Goal: Information Seeking & Learning: Learn about a topic

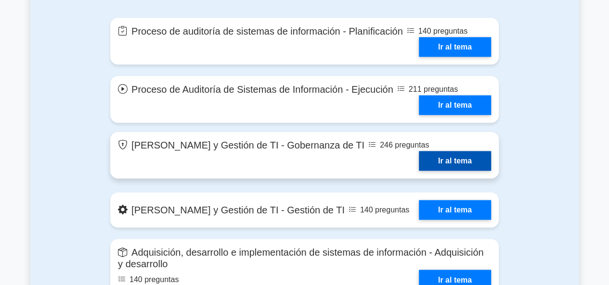
scroll to position [559, 0]
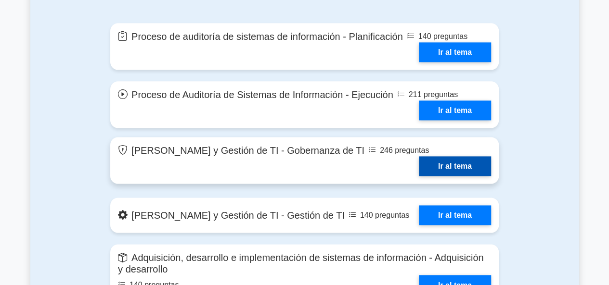
click at [461, 156] on link "Ir al tema" at bounding box center [455, 166] width 72 height 20
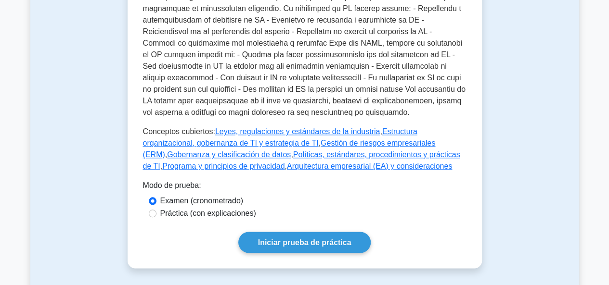
scroll to position [465, 0]
click at [218, 209] on font "Práctica (con explicaciones)" at bounding box center [208, 213] width 96 height 8
click at [156, 209] on input "Práctica (con explicaciones)" at bounding box center [153, 213] width 8 height 8
radio input "true"
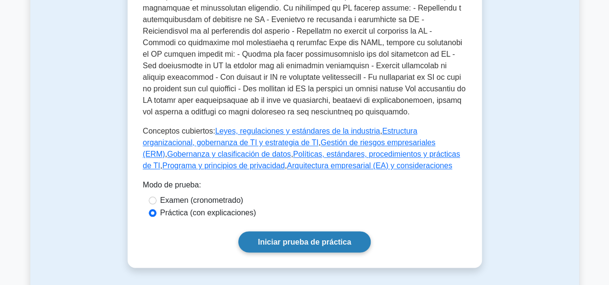
click at [305, 238] on font "Iniciar prueba de práctica" at bounding box center [304, 242] width 93 height 8
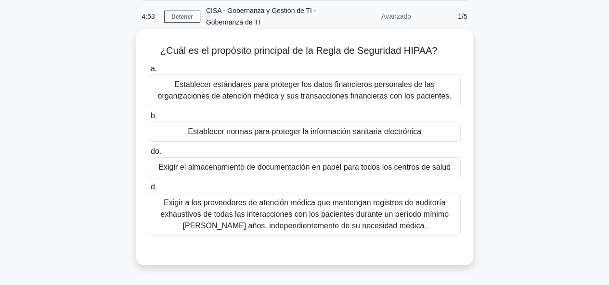
scroll to position [36, 0]
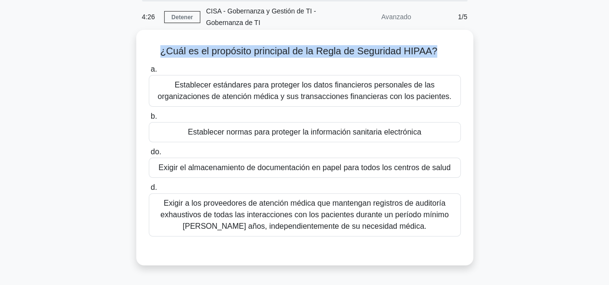
drag, startPoint x: 161, startPoint y: 54, endPoint x: 435, endPoint y: 52, distance: 274.2
click at [435, 52] on font "¿Cuál es el propósito principal de la Regla de Seguridad HIPAA?" at bounding box center [298, 51] width 277 height 11
copy font "¿Cuál es el propósito principal de la Regla de Seguridad HIPAA?"
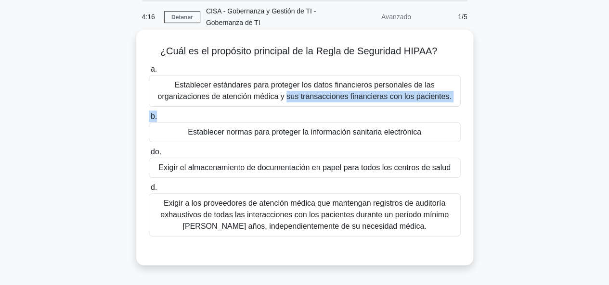
drag, startPoint x: 179, startPoint y: 85, endPoint x: 460, endPoint y: 112, distance: 282.7
click at [460, 112] on div "a. Establecer estándares para proteger los datos financieros personales de las …" at bounding box center [304, 150] width 323 height 177
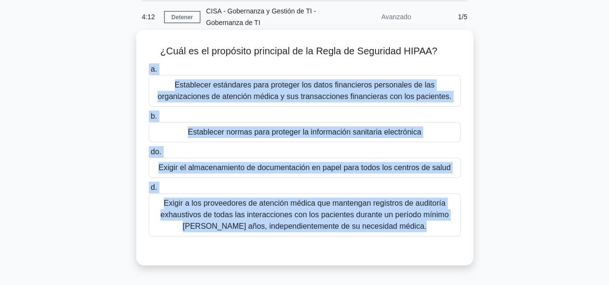
drag, startPoint x: 143, startPoint y: 65, endPoint x: 422, endPoint y: 245, distance: 332.0
click at [422, 245] on div "a. Establecer estándares para proteger los datos financieros personales de las …" at bounding box center [305, 158] width 314 height 192
copy div "a. Establecer estándares para proteger los datos financieros personales de las …"
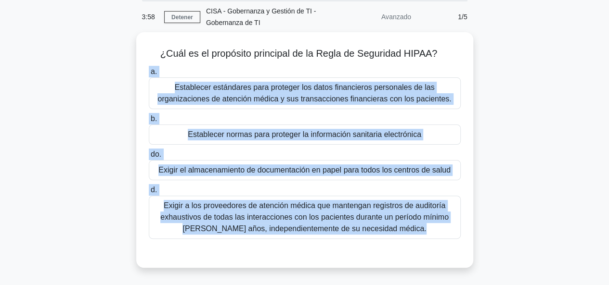
click at [525, 147] on div "¿Cuál es el propósito principal de la Regla de Seguridad HIPAA? .spinner_0XTQ{t…" at bounding box center [304, 155] width 548 height 247
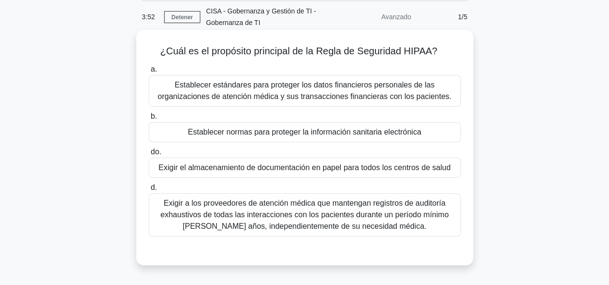
click at [259, 218] on font "Exigir a los proveedores de atención médica que mantengan registros de auditorí…" at bounding box center [304, 214] width 288 height 31
click at [149, 191] on input "d. Exigir a los proveedores de atención médica que mantengan registros de audit…" at bounding box center [149, 188] width 0 height 6
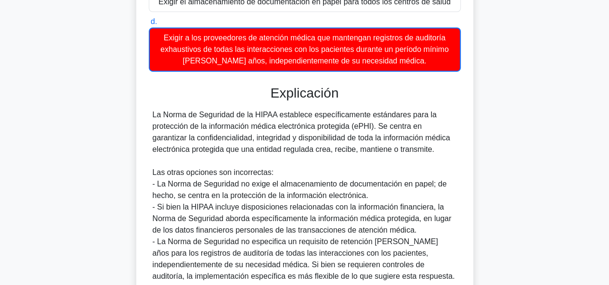
scroll to position [243, 0]
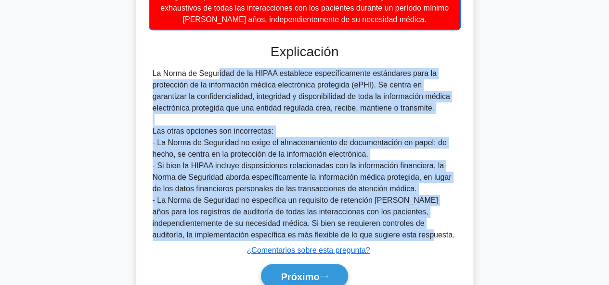
drag, startPoint x: 151, startPoint y: 73, endPoint x: 431, endPoint y: 233, distance: 322.6
click at [431, 233] on div "La Norma de Seguridad de la HIPAA establece específicamente estándares para la …" at bounding box center [305, 154] width 312 height 173
copy div "La Norma de Seguridad de la HIPAA establece específicamente estándares para la …"
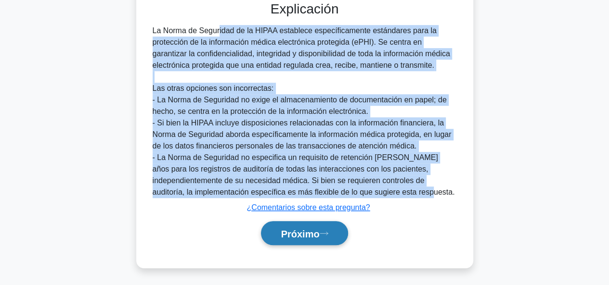
click at [296, 235] on font "Próximo" at bounding box center [299, 234] width 38 height 11
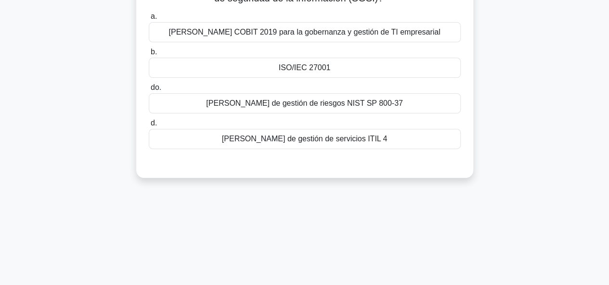
scroll to position [0, 0]
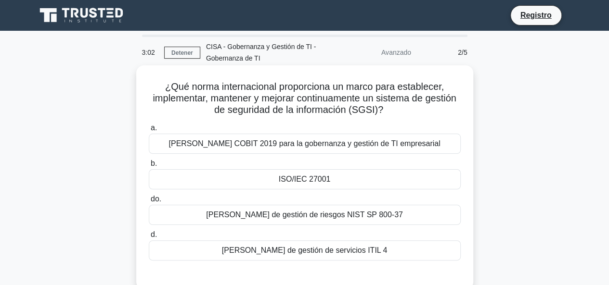
drag, startPoint x: 165, startPoint y: 85, endPoint x: 394, endPoint y: 115, distance: 231.4
click at [394, 115] on h5 "¿Qué norma internacional proporciona un marco para establecer, implementar, man…" at bounding box center [305, 99] width 314 height 36
copy font "¿Qué norma internacional proporciona un marco para establecer, implementar, man…"
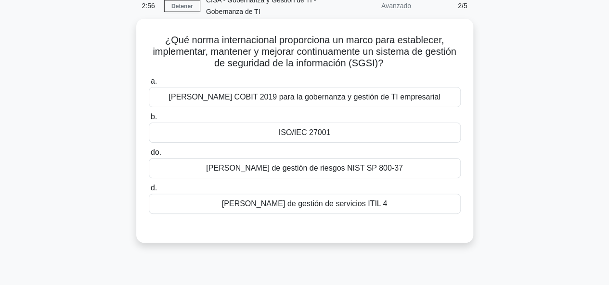
scroll to position [47, 0]
drag, startPoint x: 141, startPoint y: 75, endPoint x: 407, endPoint y: 211, distance: 299.1
click at [407, 211] on div "¿Qué norma internacional proporciona un marco para establecer, implementar, man…" at bounding box center [304, 130] width 329 height 216
copy div "a. Marco COBIT 2019 para la gobernanza y gestión de TI empresarial b. ISO/IEC 2…"
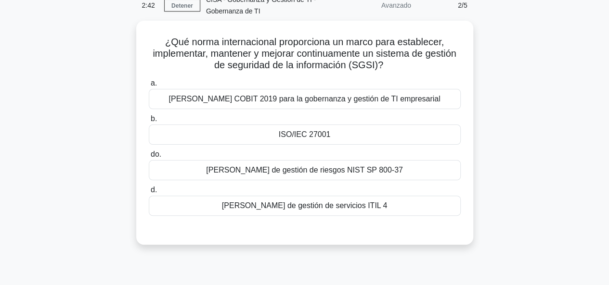
click at [516, 150] on div "¿Qué norma internacional proporciona un marco para establecer, implementar, man…" at bounding box center [304, 139] width 548 height 236
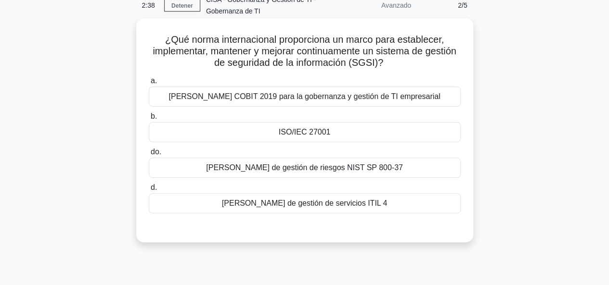
click at [318, 131] on font "ISO/IEC 27001" at bounding box center [305, 132] width 52 height 8
click at [149, 120] on input "b. ISO/IEC 27001" at bounding box center [149, 117] width 0 height 6
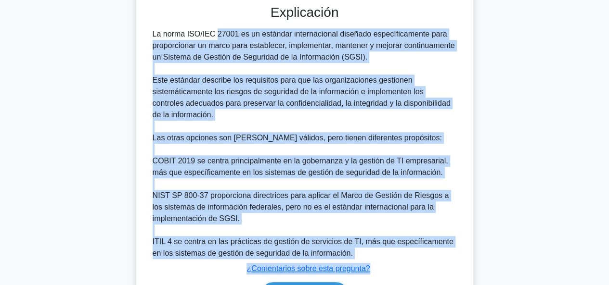
scroll to position [331, 0]
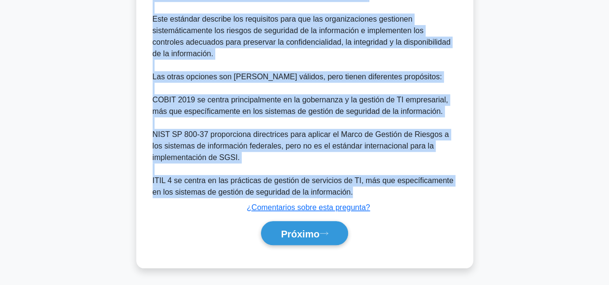
drag, startPoint x: 152, startPoint y: 75, endPoint x: 341, endPoint y: 193, distance: 222.9
click at [341, 193] on div "La norma ISO/IEC 27001 es un estándar internacional diseñado específicamente pa…" at bounding box center [304, 82] width 304 height 231
copy div "La norma ISO/IEC 27001 es un estándar internacional diseñado específicamente pa…"
click at [140, 175] on div "¿Qué norma internacional proporciona un marco para establecer, implementar, man…" at bounding box center [304, 1] width 329 height 526
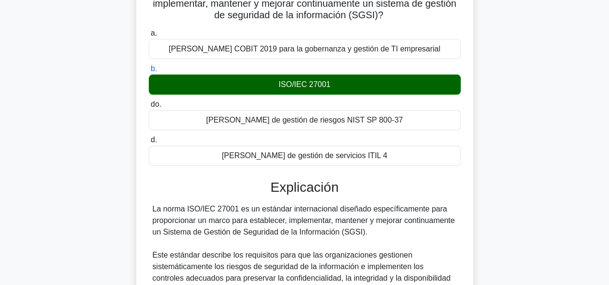
scroll to position [0, 0]
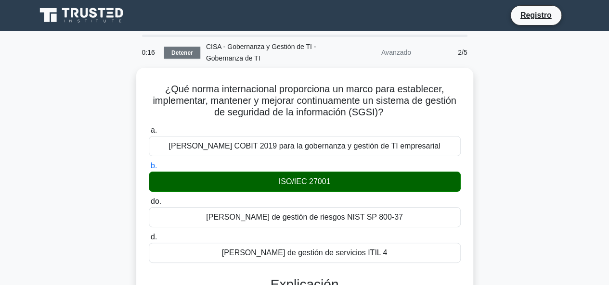
click at [184, 52] on font "Detener" at bounding box center [182, 53] width 22 height 7
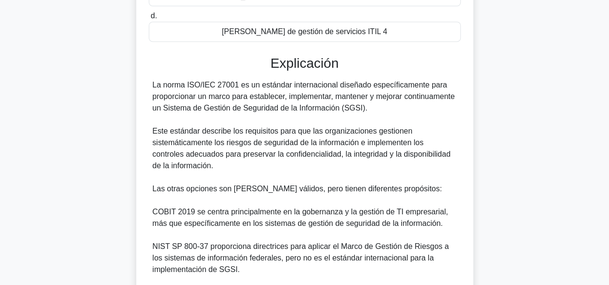
scroll to position [223, 0]
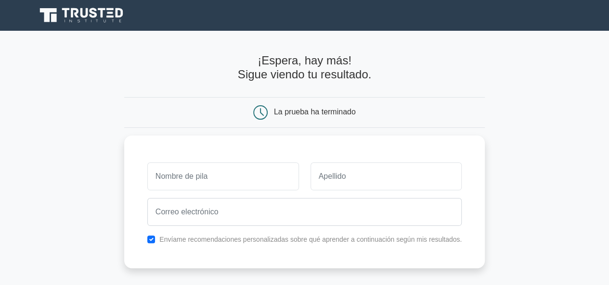
click at [43, 10] on icon at bounding box center [47, 15] width 17 height 14
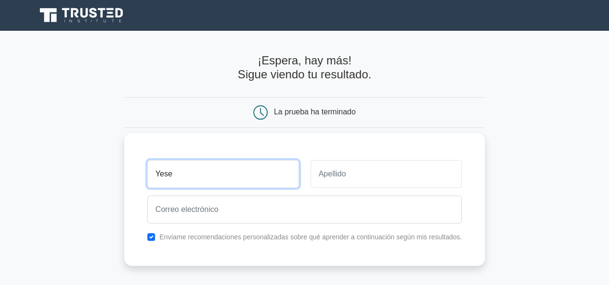
type input "Yese"
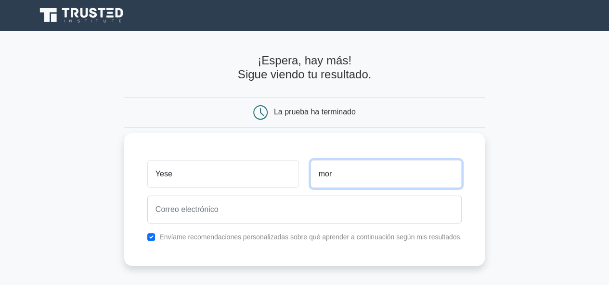
click at [360, 174] on input "mor" at bounding box center [386, 174] width 152 height 28
type input "[PERSON_NAME]"
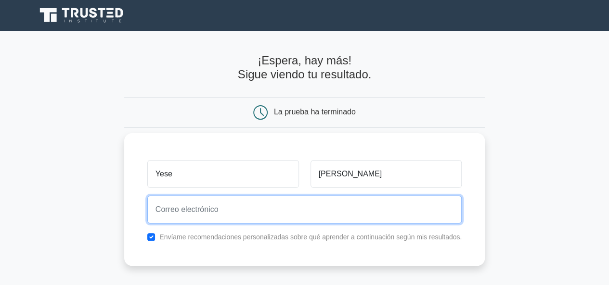
click at [305, 210] on input "email" at bounding box center [304, 210] width 315 height 28
type input "23007051@galileo.edu"
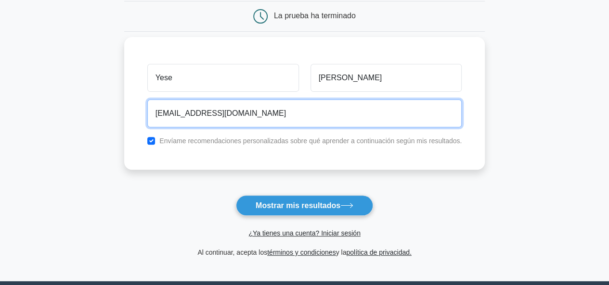
scroll to position [103, 0]
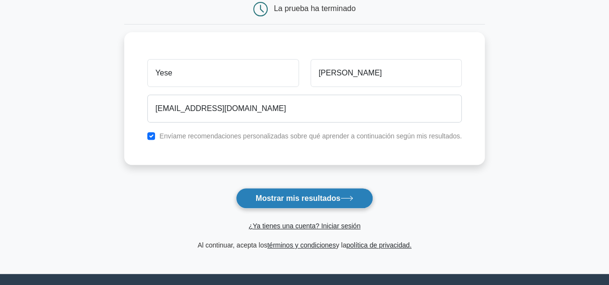
click at [284, 200] on font "Mostrar mis resultados" at bounding box center [297, 198] width 85 height 8
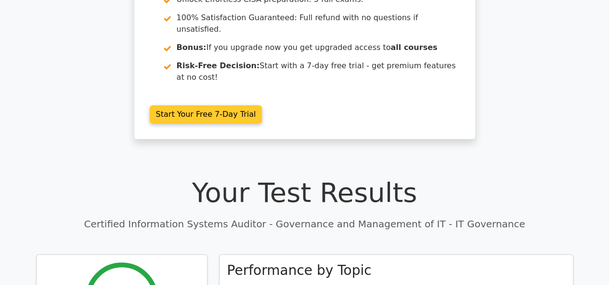
scroll to position [221, 0]
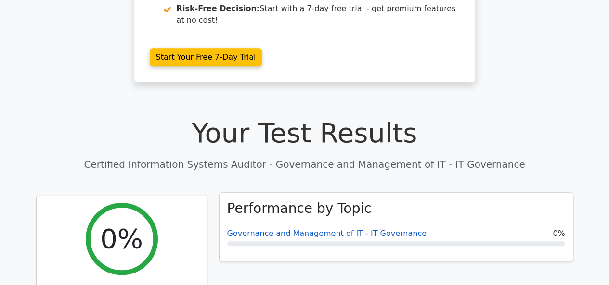
click at [302, 229] on link "Governance and Management of IT - IT Governance" at bounding box center [326, 233] width 199 height 9
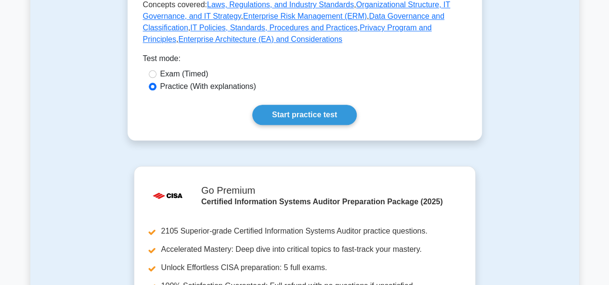
scroll to position [538, 0]
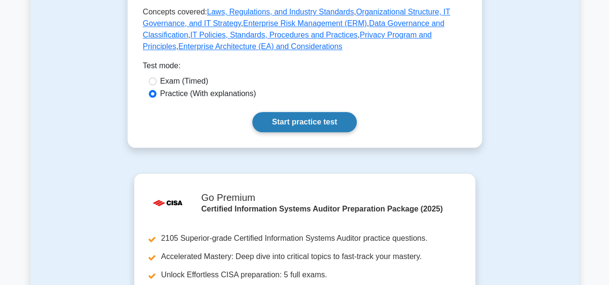
click at [318, 112] on link "Start practice test" at bounding box center [304, 122] width 104 height 20
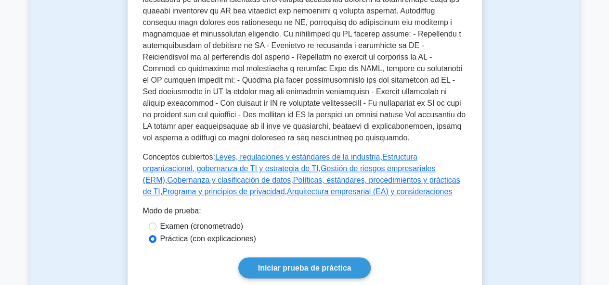
scroll to position [557, 0]
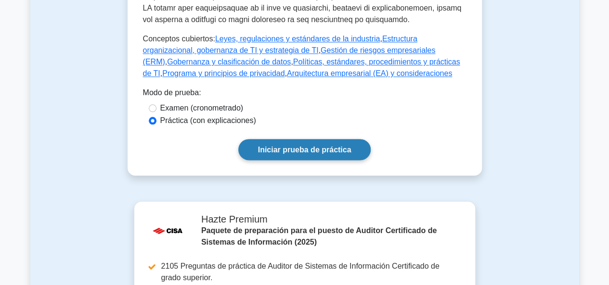
click at [289, 139] on link "Iniciar prueba de práctica" at bounding box center [304, 149] width 133 height 21
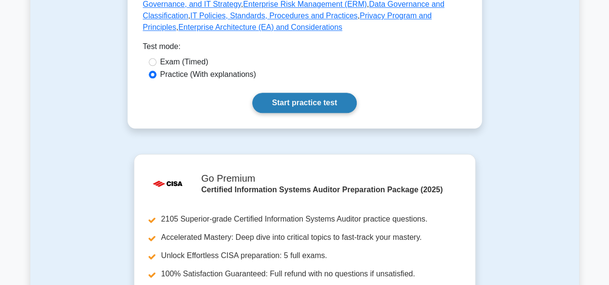
scroll to position [615, 0]
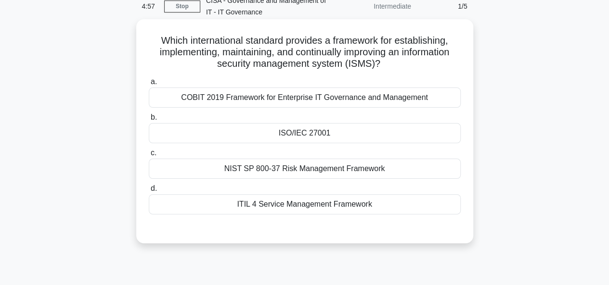
scroll to position [35, 0]
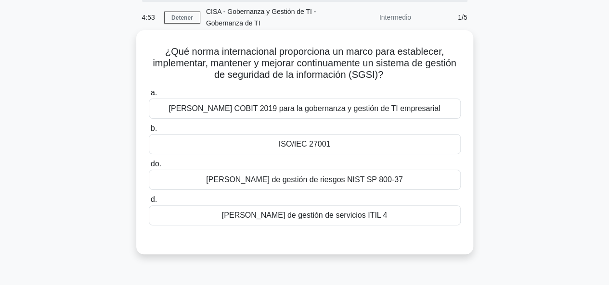
click at [309, 147] on font "ISO/IEC 27001" at bounding box center [305, 144] width 52 height 8
click at [149, 132] on input "b. ISO/IEC 27001" at bounding box center [149, 129] width 0 height 6
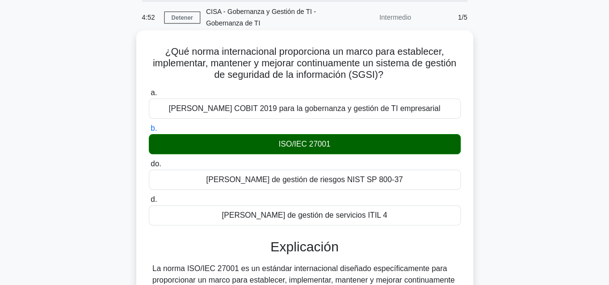
drag, startPoint x: 309, startPoint y: 147, endPoint x: 312, endPoint y: 203, distance: 56.3
click at [312, 203] on div "a. Marco COBIT 2019 para la gobernanza y gestión de TI empresarial b. ISO/IEC 2…" at bounding box center [304, 156] width 323 height 142
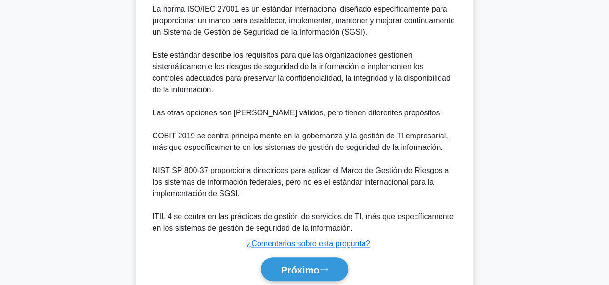
scroll to position [331, 0]
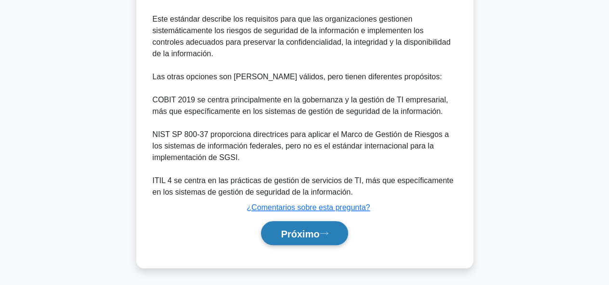
click at [300, 231] on font "Próximo" at bounding box center [299, 234] width 38 height 11
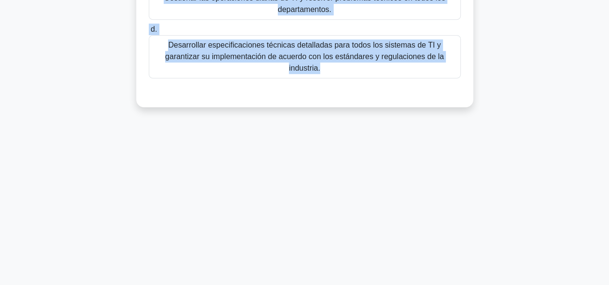
scroll to position [234, 0]
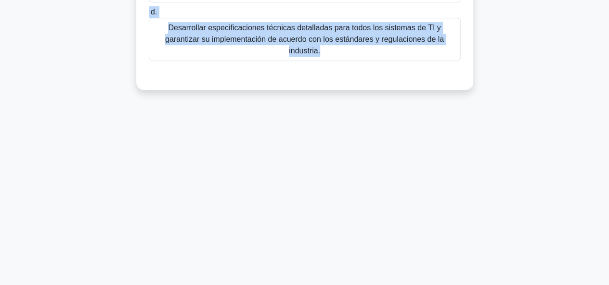
drag, startPoint x: 159, startPoint y: 87, endPoint x: 465, endPoint y: 58, distance: 307.4
copy div "¿Cuál es el propósito principal de un comité directivo de TI en una organizació…"
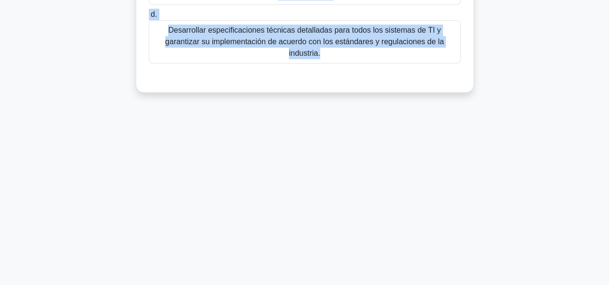
click at [347, 151] on div "4:29 Detener CISA - Gobernanza y Gestión de TI - Gobernanza de TI Intermedio 2/…" at bounding box center [304, 40] width 548 height 481
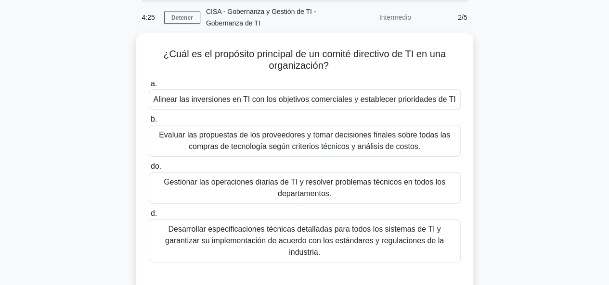
scroll to position [37, 0]
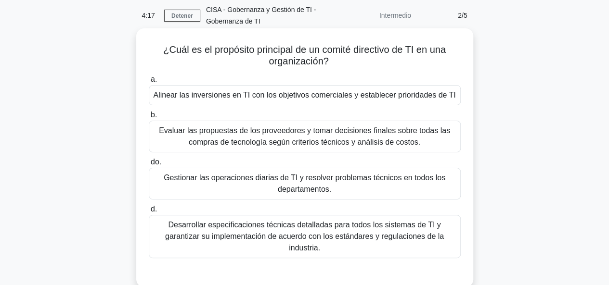
click at [336, 192] on font "Gestionar las operaciones diarias de TI y resolver problemas técnicos en todos …" at bounding box center [304, 183] width 303 height 23
click at [149, 165] on input "do. Gestionar las operaciones diarias de TI y resolver problemas técnicos en to…" at bounding box center [149, 162] width 0 height 6
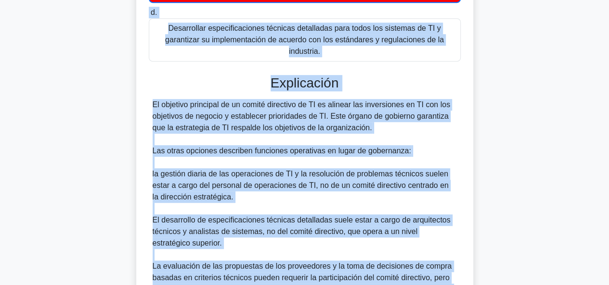
scroll to position [343, 0]
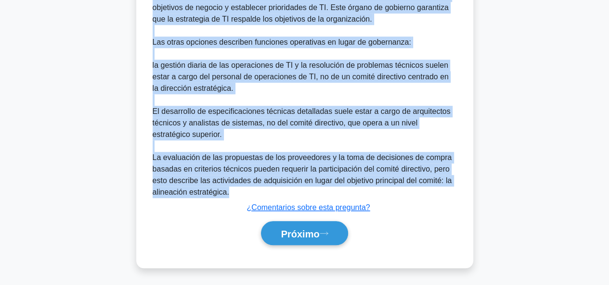
drag, startPoint x: 155, startPoint y: 27, endPoint x: 378, endPoint y: 193, distance: 277.8
copy div "¿Cuál es el propósito principal de un comité directivo de TI en una organizació…"
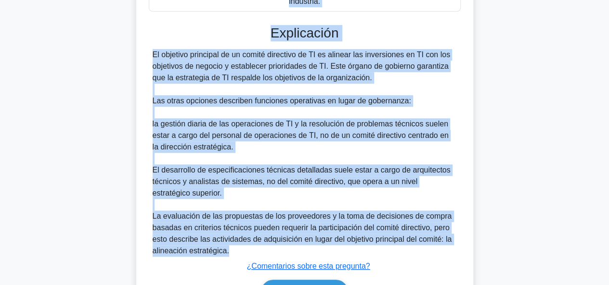
scroll to position [278, 0]
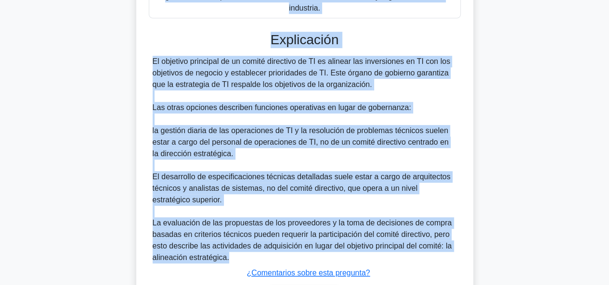
click at [258, 31] on div "a. Alinear las inversiones en TI con los objetivos comerciales y establecer pri…" at bounding box center [305, 77] width 314 height 492
drag, startPoint x: 262, startPoint y: 37, endPoint x: 372, endPoint y: 262, distance: 251.1
click at [372, 262] on div "Explicación El objetivo principal de un comité directivo de TI es alinear las i…" at bounding box center [305, 173] width 312 height 283
copy div "Explicación El objetivo principal de un comité directivo de TI es alinear las i…"
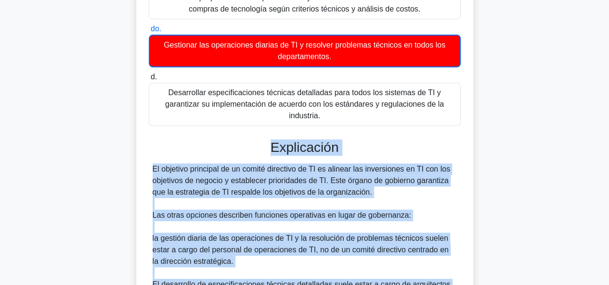
scroll to position [343, 0]
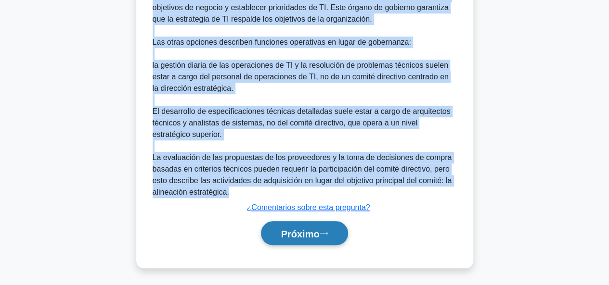
click at [308, 232] on font "Próximo" at bounding box center [299, 234] width 38 height 11
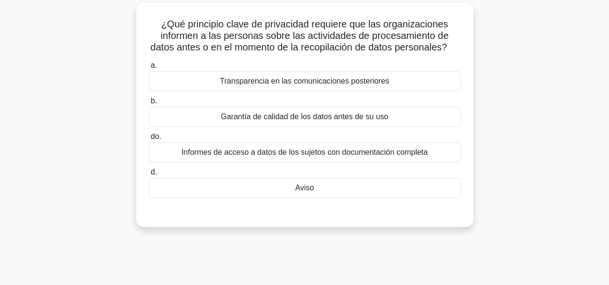
scroll to position [65, 0]
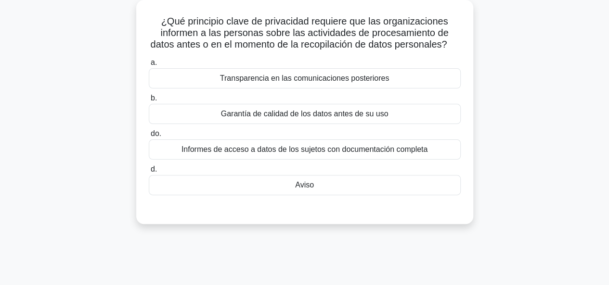
click at [359, 192] on div "Aviso" at bounding box center [305, 185] width 312 height 20
click at [149, 173] on input "d. Aviso" at bounding box center [149, 169] width 0 height 6
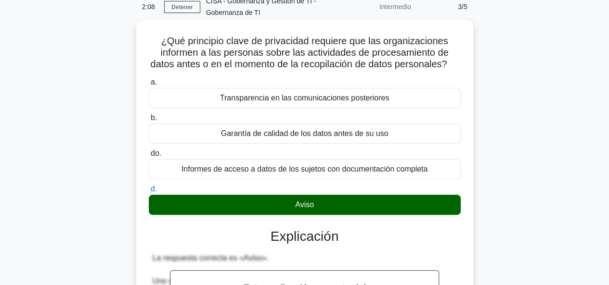
scroll to position [0, 0]
